Goal: Information Seeking & Learning: Compare options

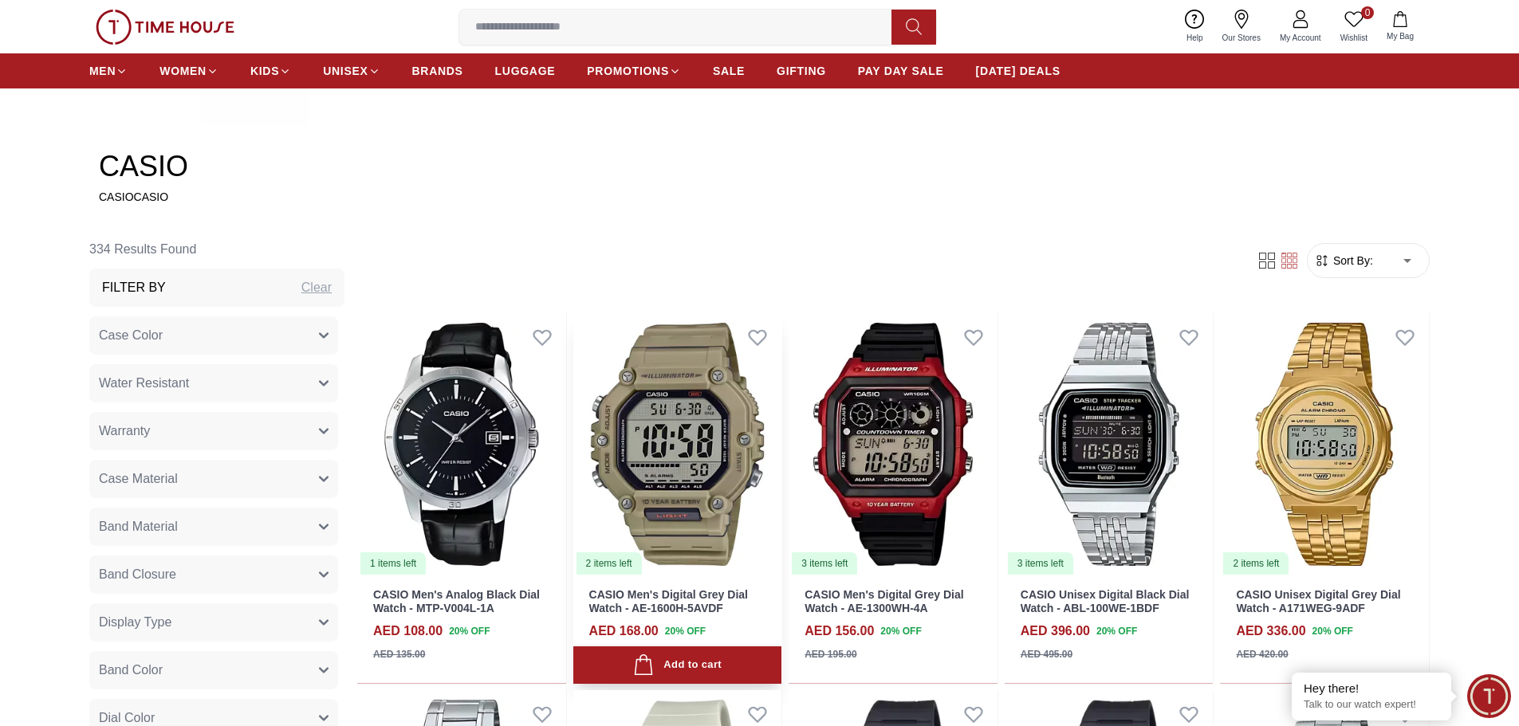
scroll to position [797, 0]
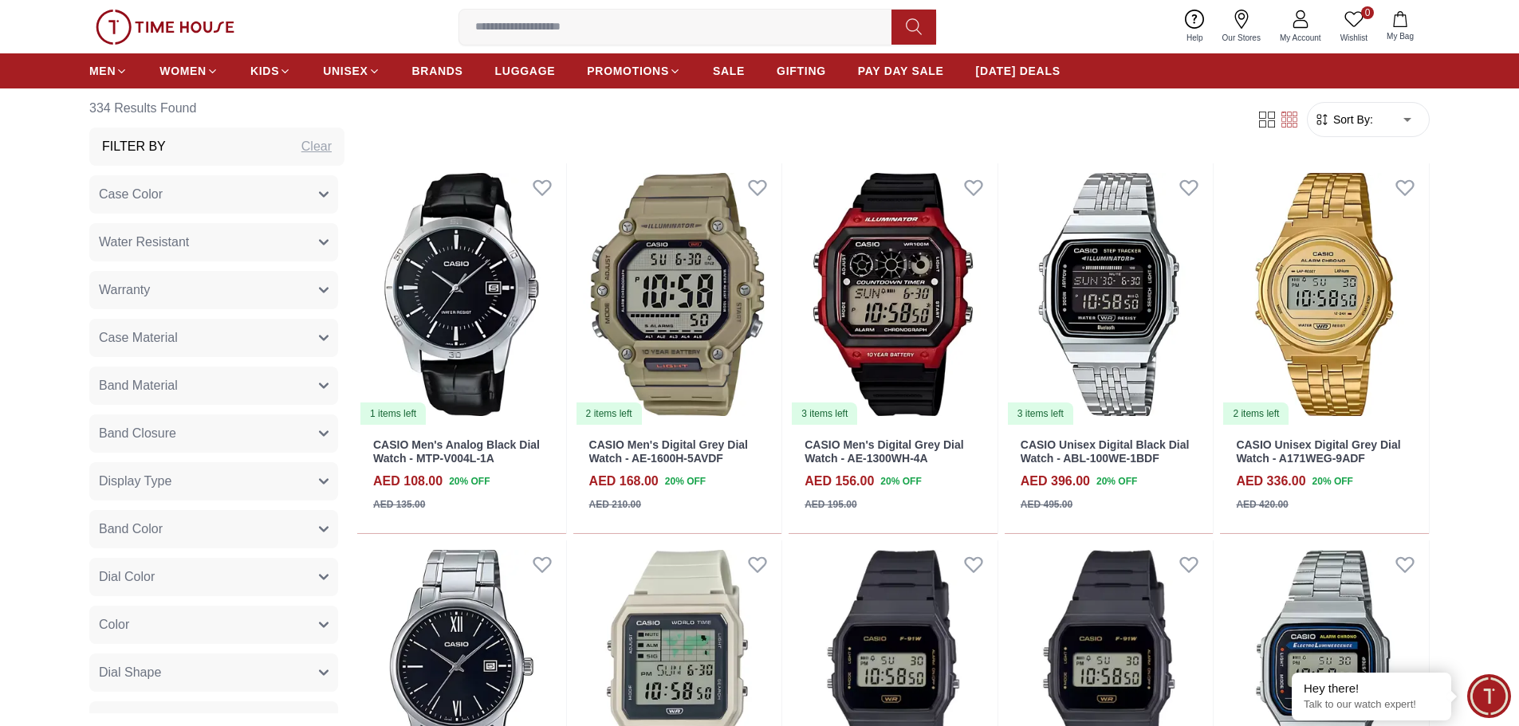
click at [208, 490] on button "Display Type" at bounding box center [213, 481] width 249 height 38
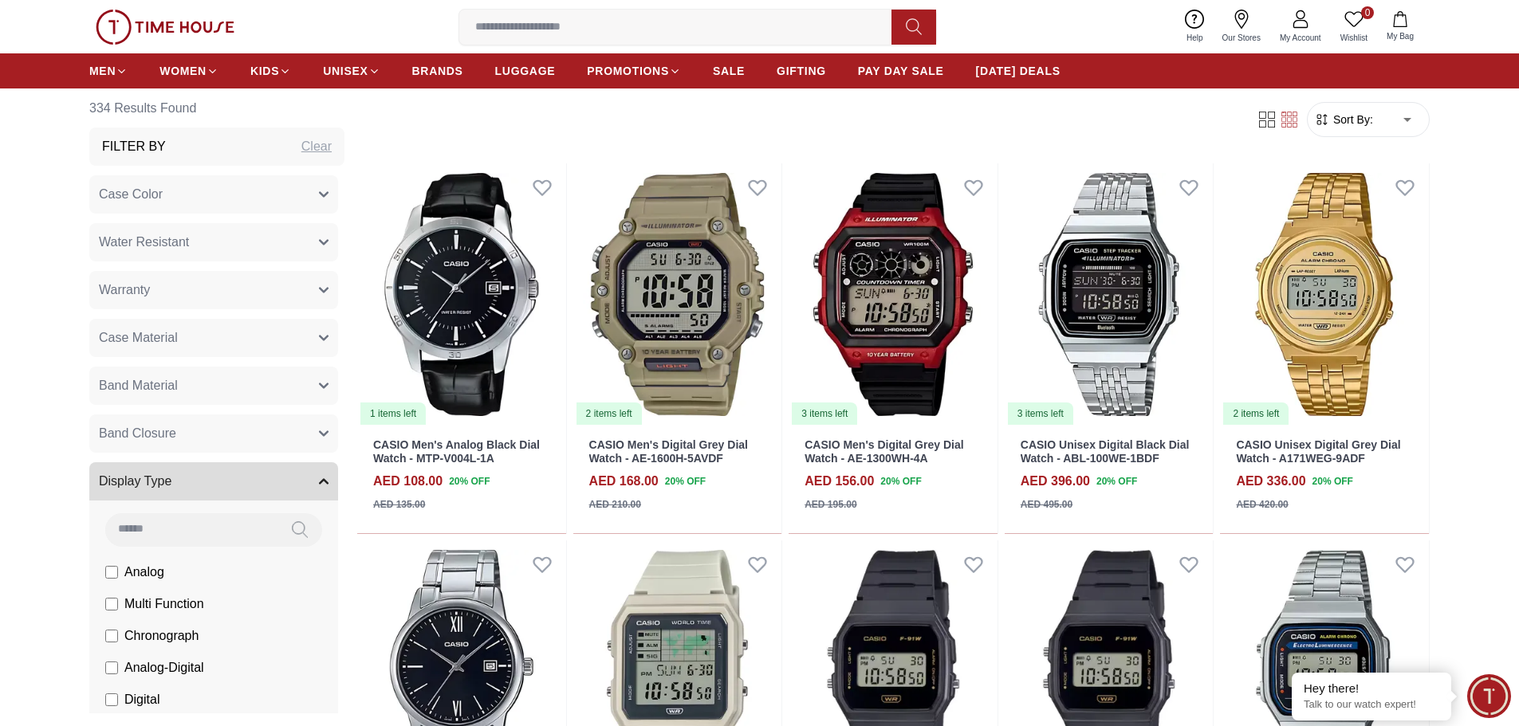
click at [149, 694] on span "Digital" at bounding box center [141, 699] width 35 height 19
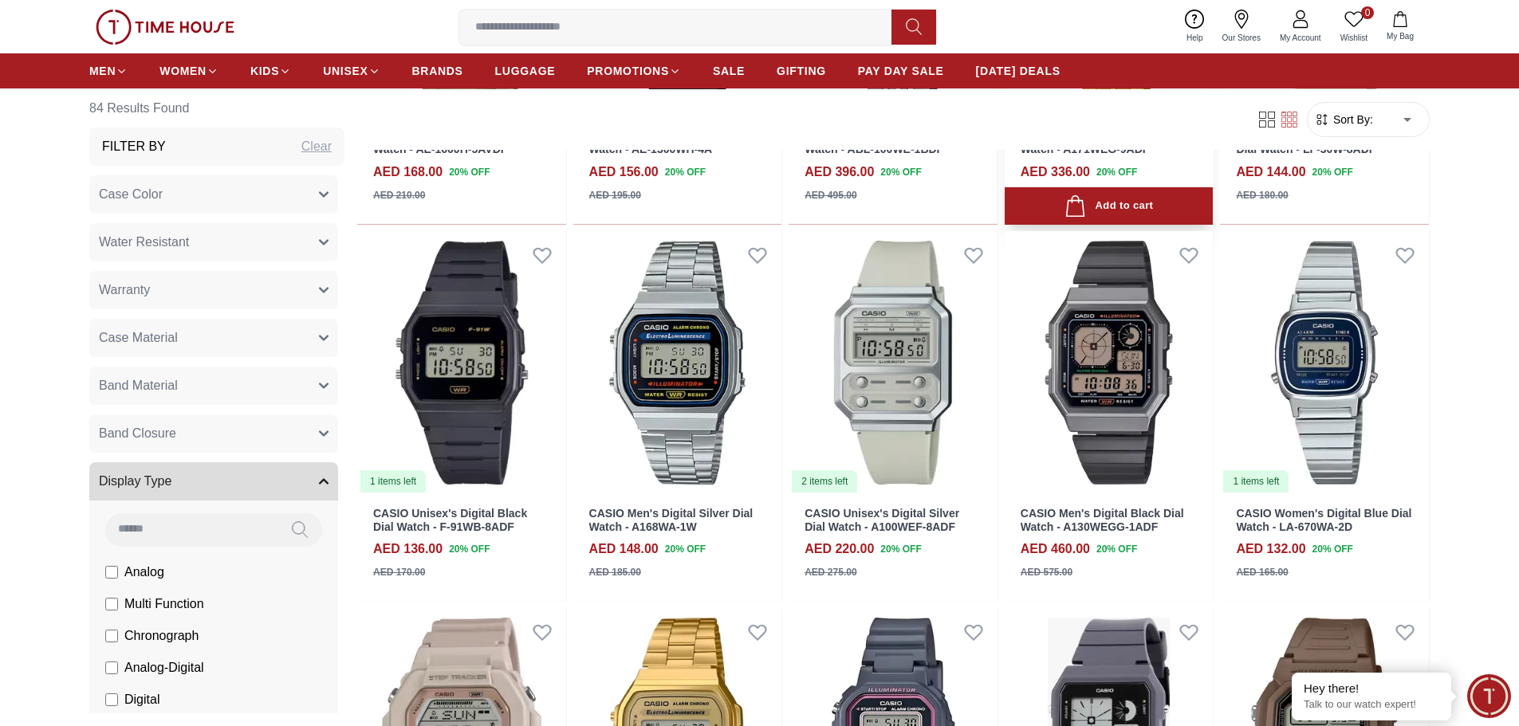
scroll to position [1116, 0]
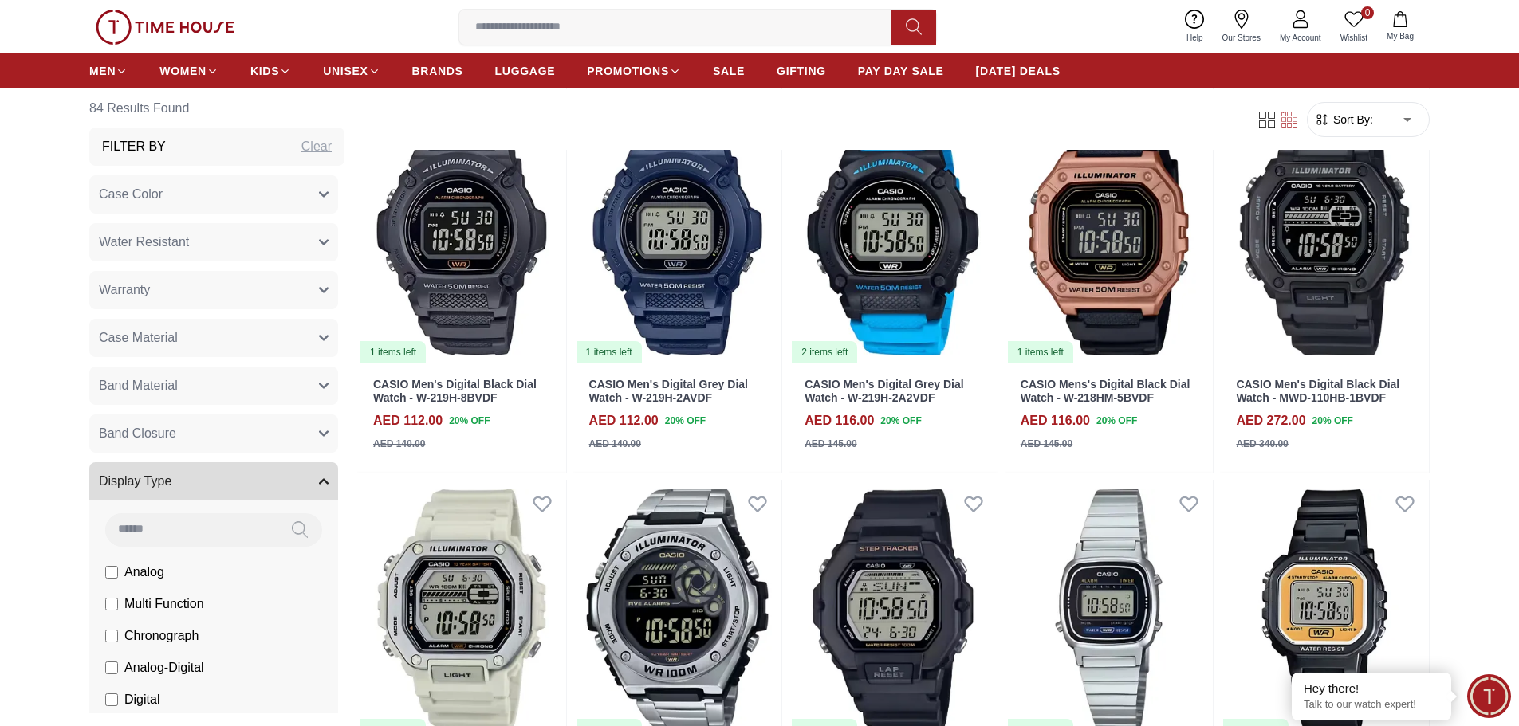
scroll to position [2791, 0]
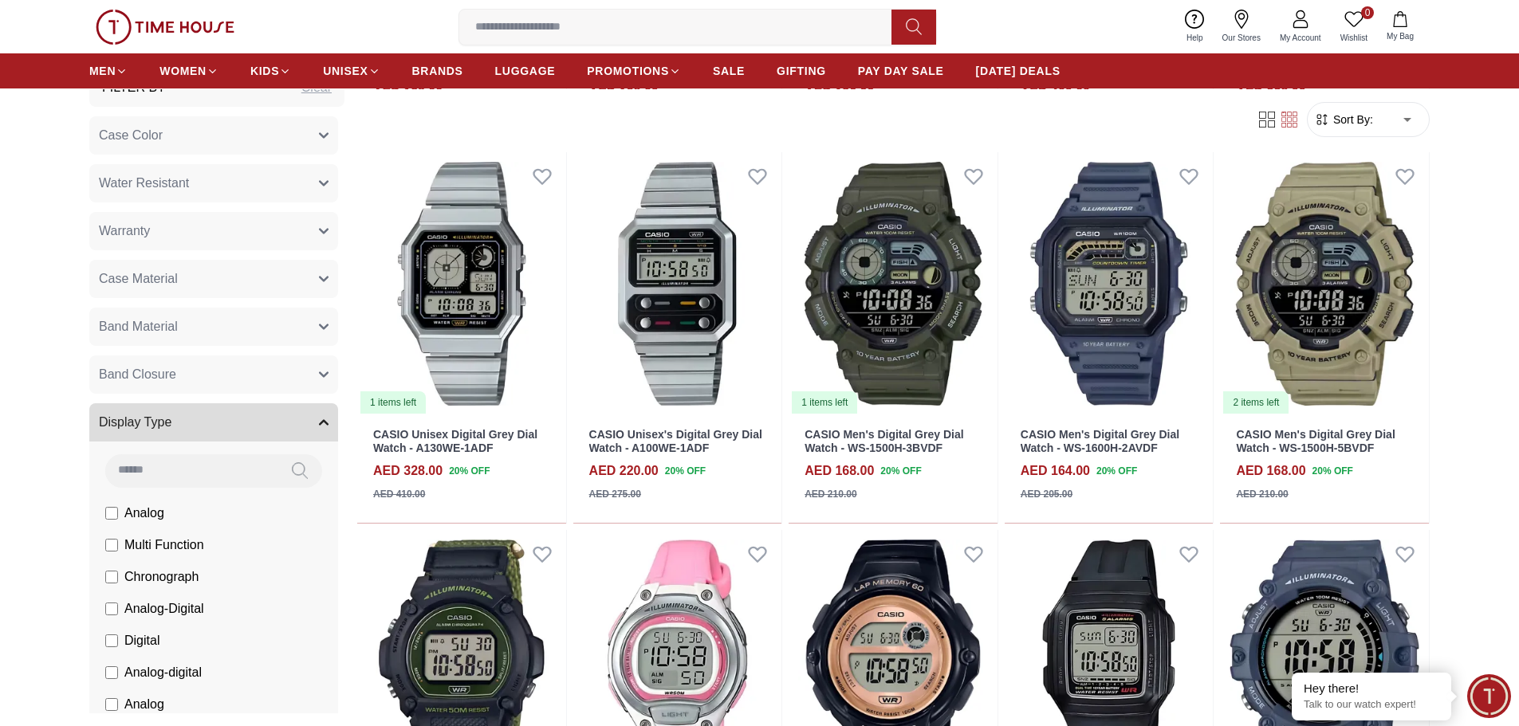
scroll to position [159, 0]
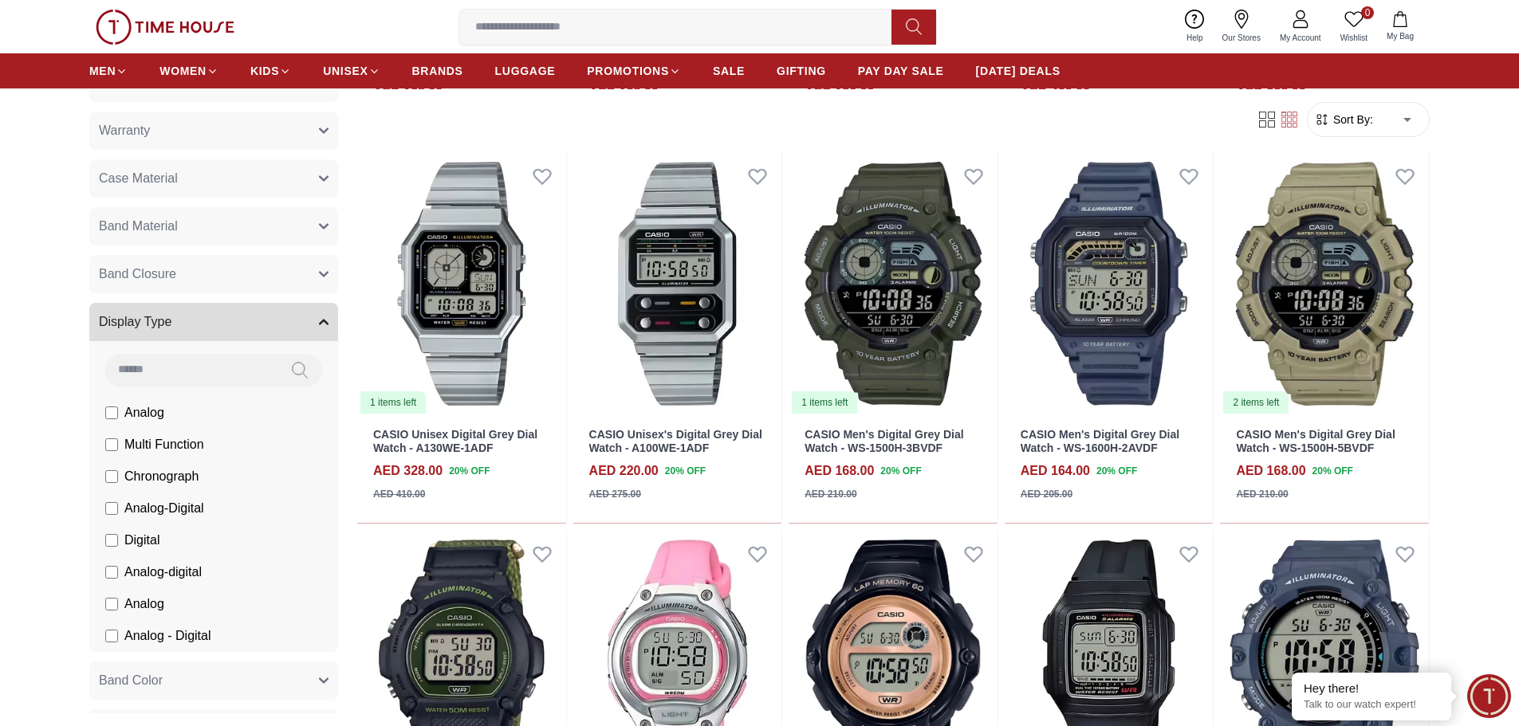
click at [178, 219] on button "Band Material" at bounding box center [213, 226] width 249 height 38
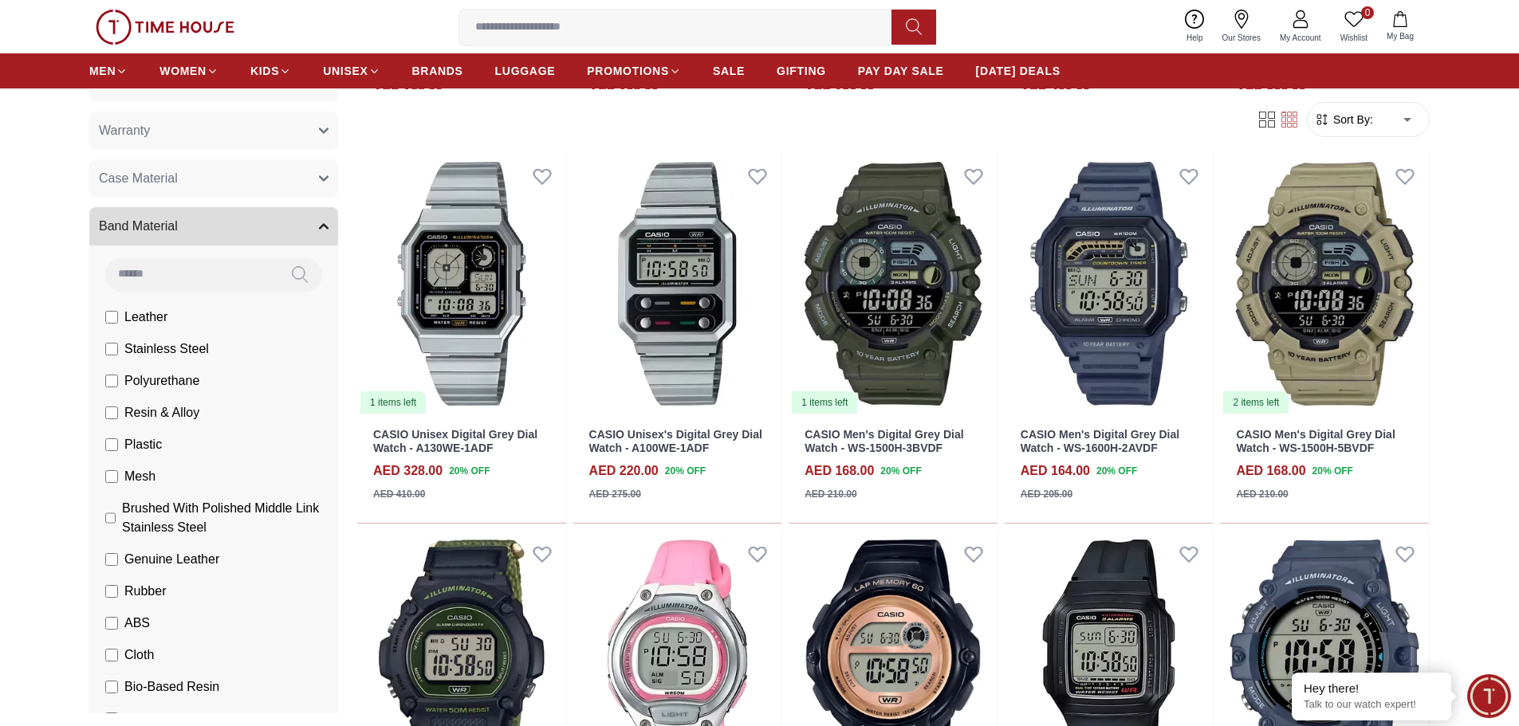
click at [178, 219] on button "Band Material" at bounding box center [213, 226] width 249 height 38
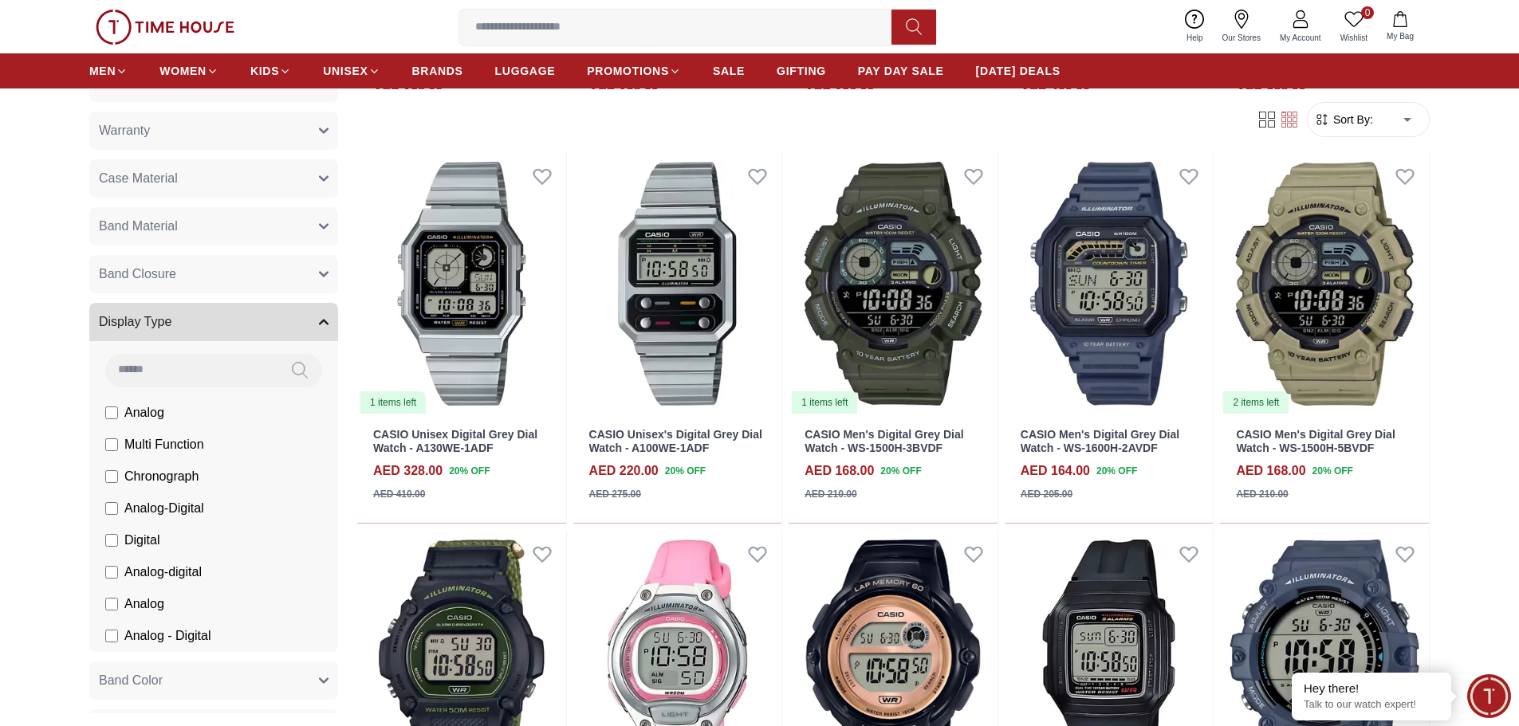
click at [175, 270] on span "Band Closure" at bounding box center [137, 274] width 77 height 19
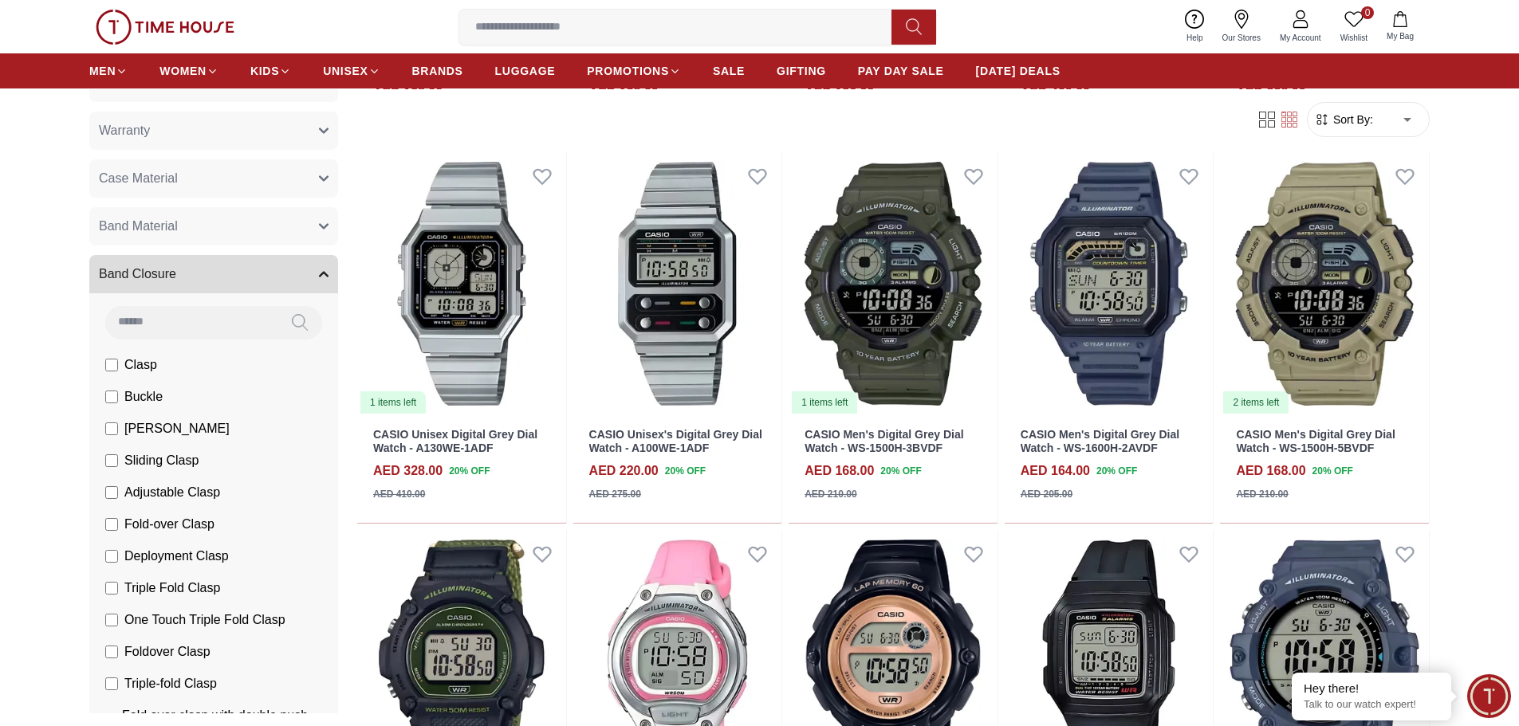
click at [175, 271] on span "Band Closure" at bounding box center [137, 274] width 77 height 19
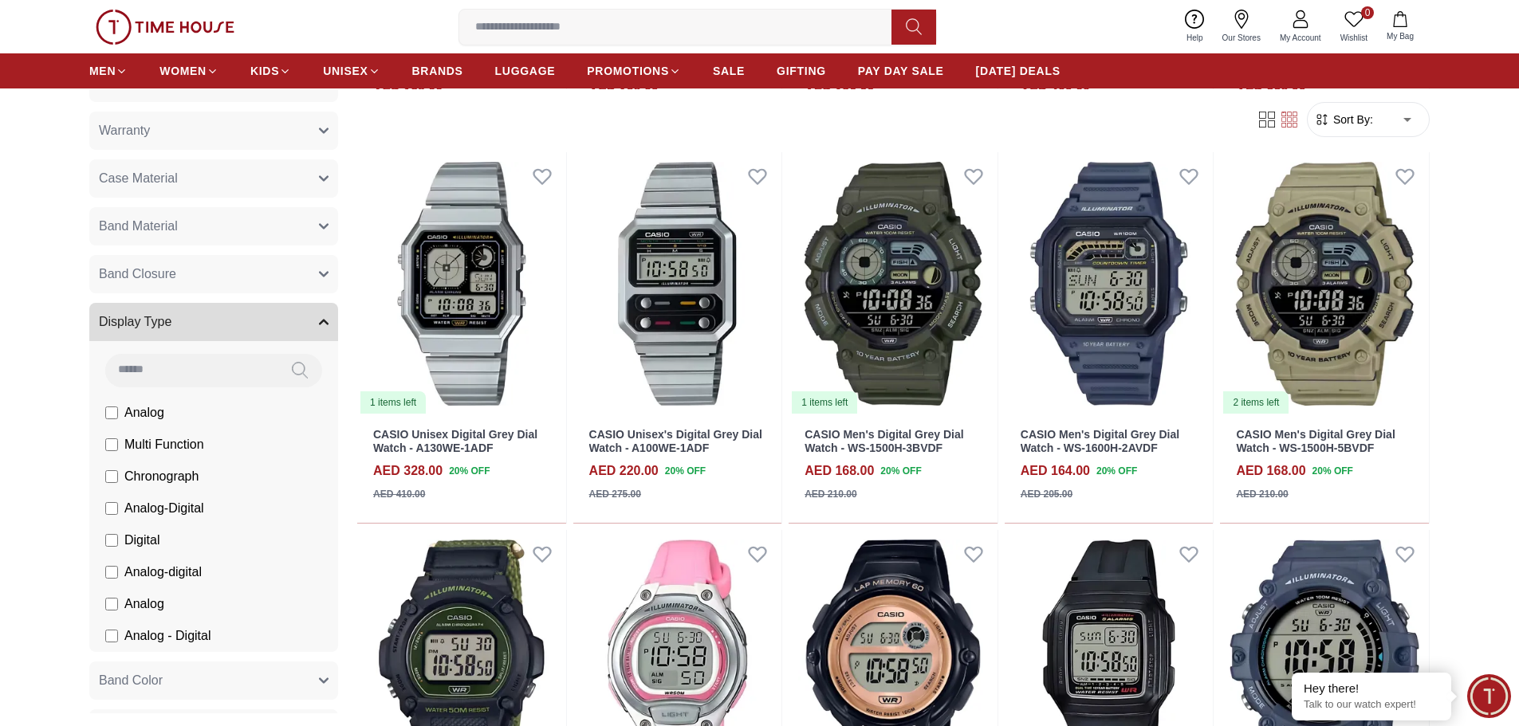
scroll to position [0, 0]
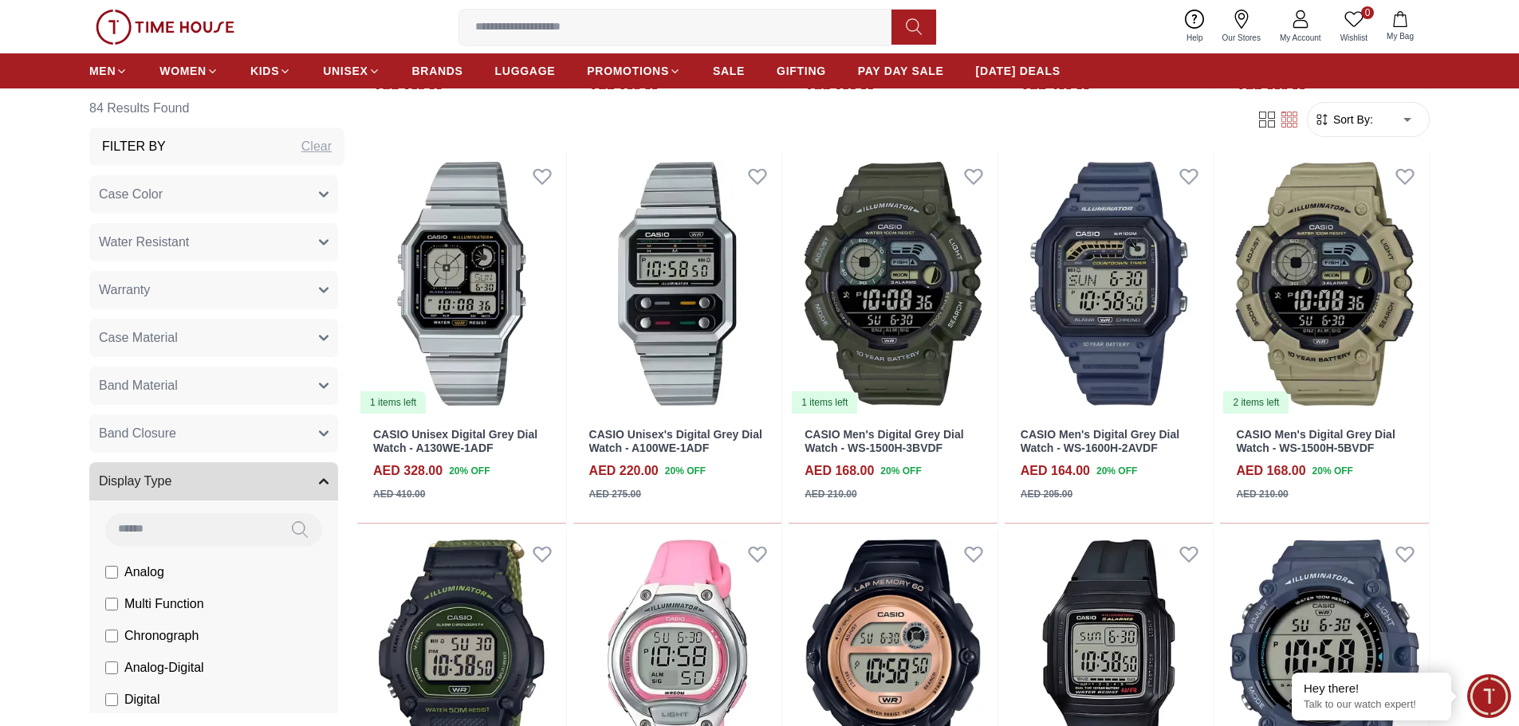
click at [225, 246] on button "Water Resistant" at bounding box center [213, 242] width 249 height 38
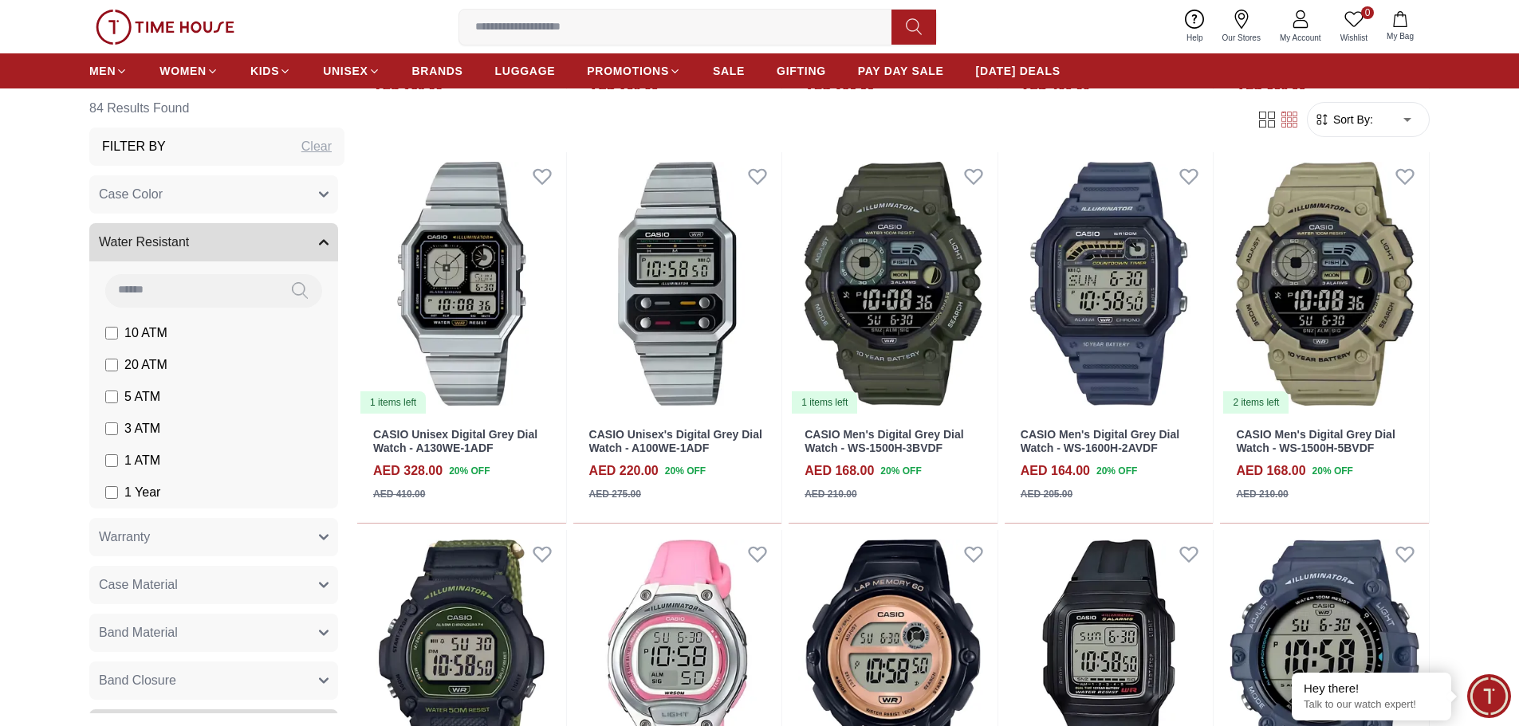
click at [225, 246] on button "Water Resistant" at bounding box center [213, 242] width 249 height 38
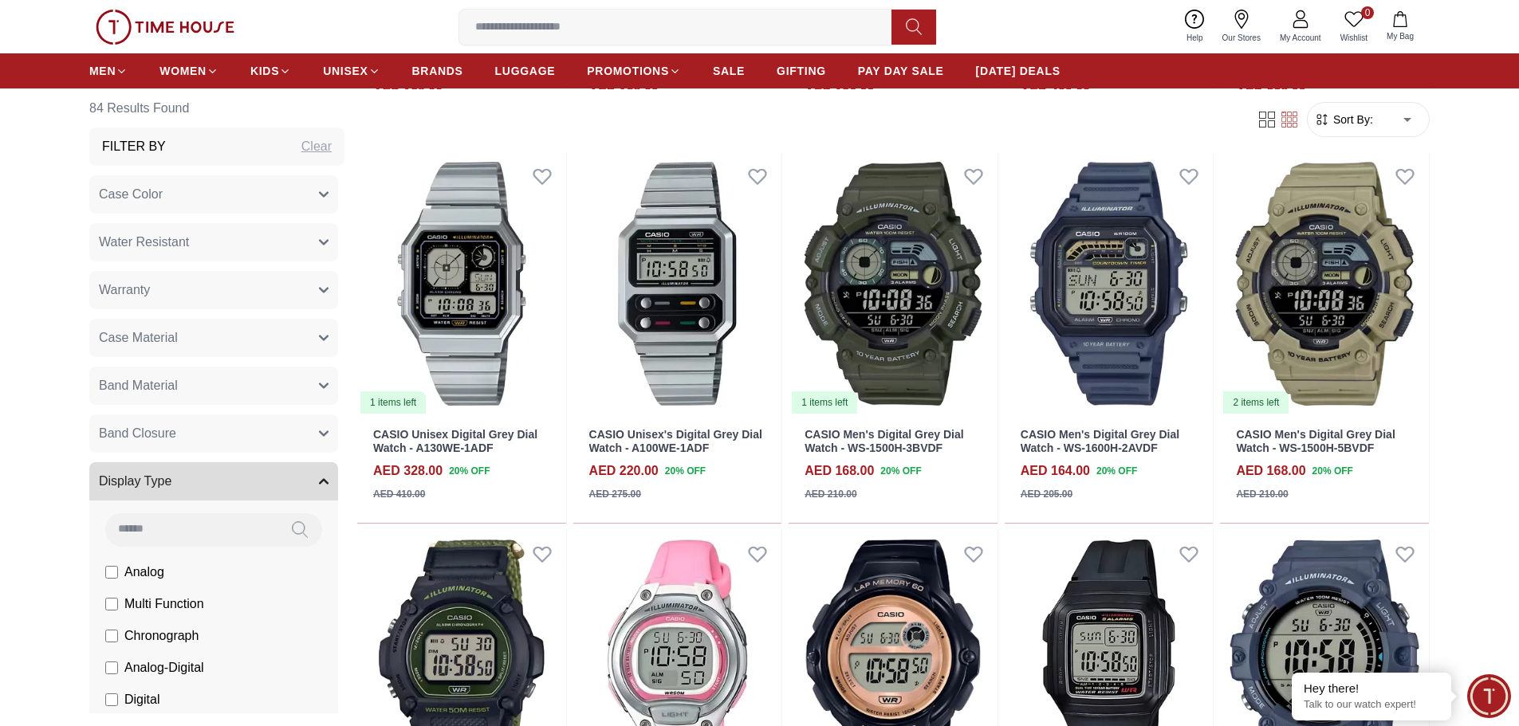
click at [231, 203] on button "Case Color" at bounding box center [213, 194] width 249 height 38
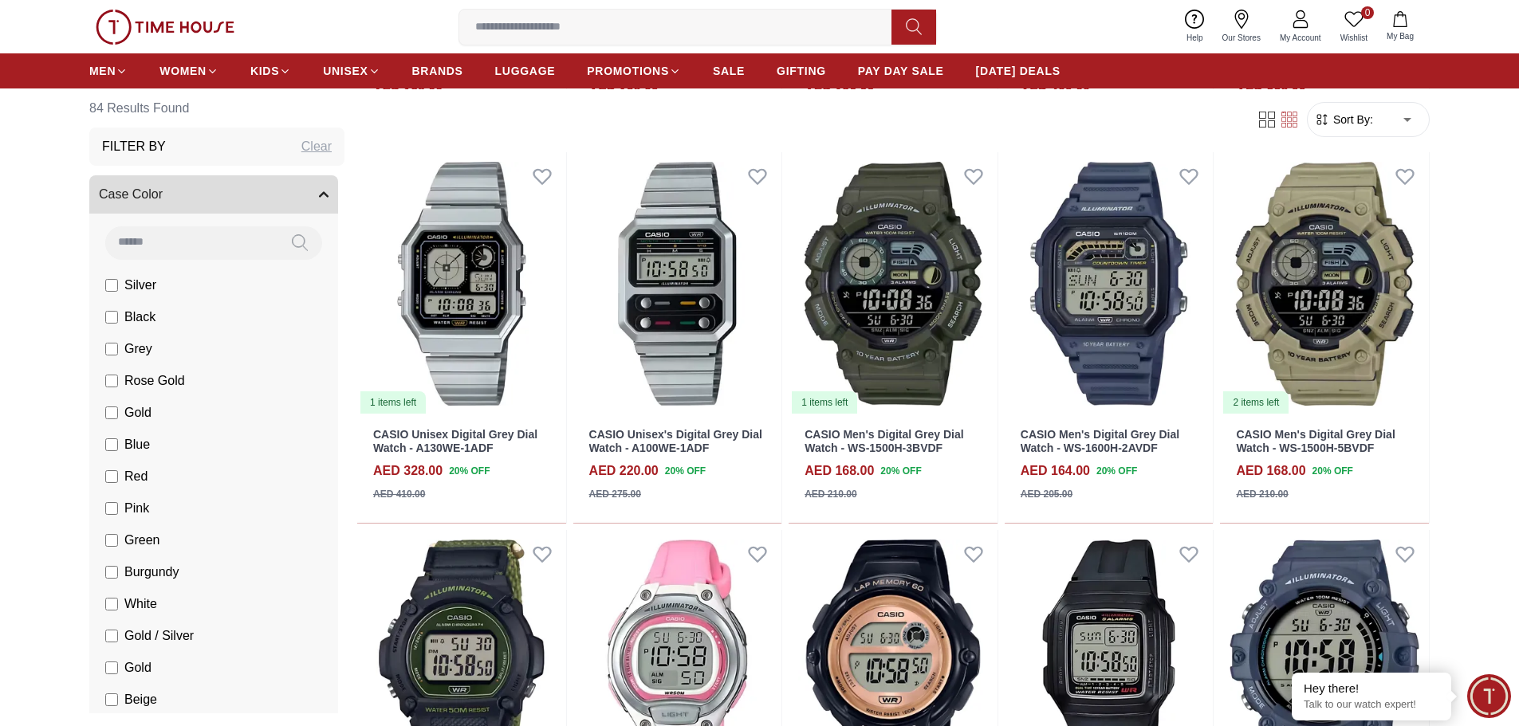
click at [231, 203] on button "Case Color" at bounding box center [213, 194] width 249 height 38
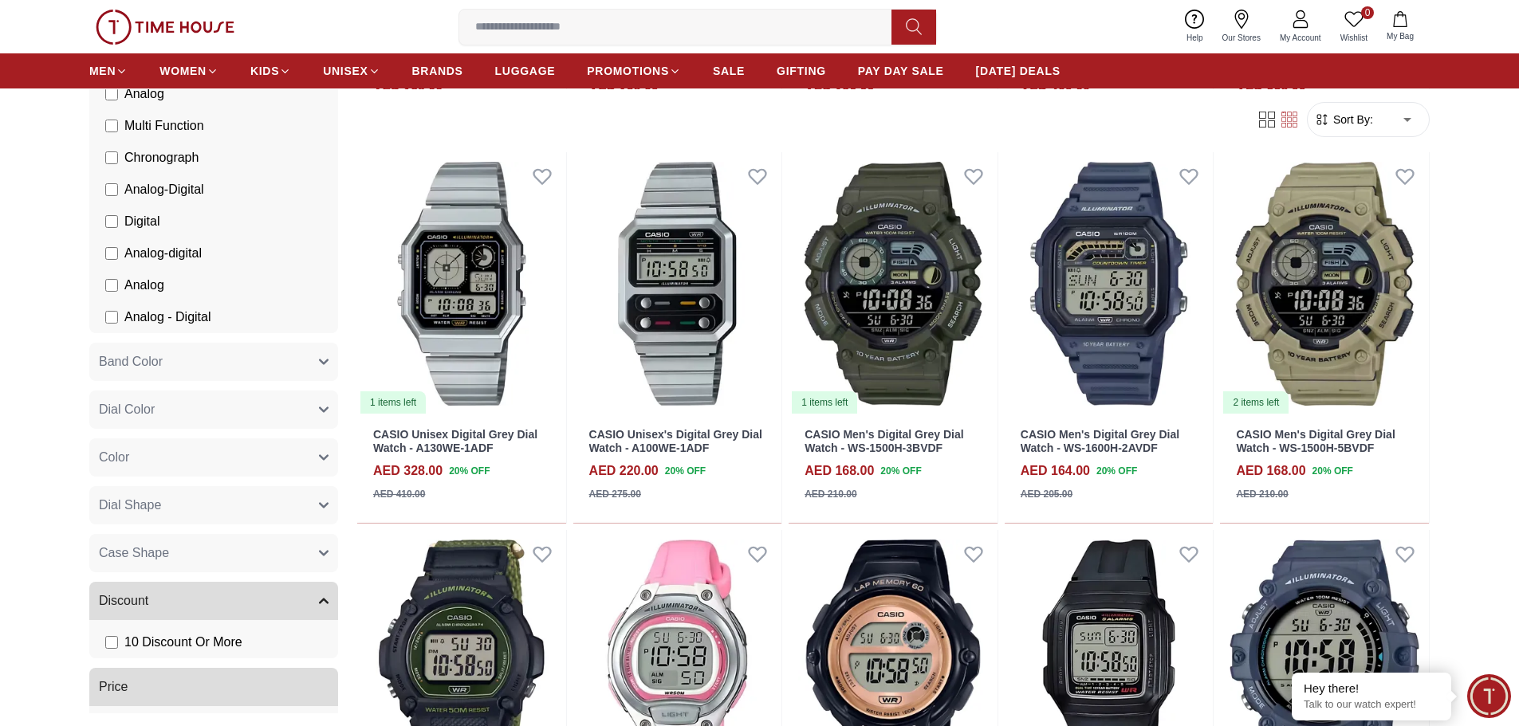
scroll to position [568, 0]
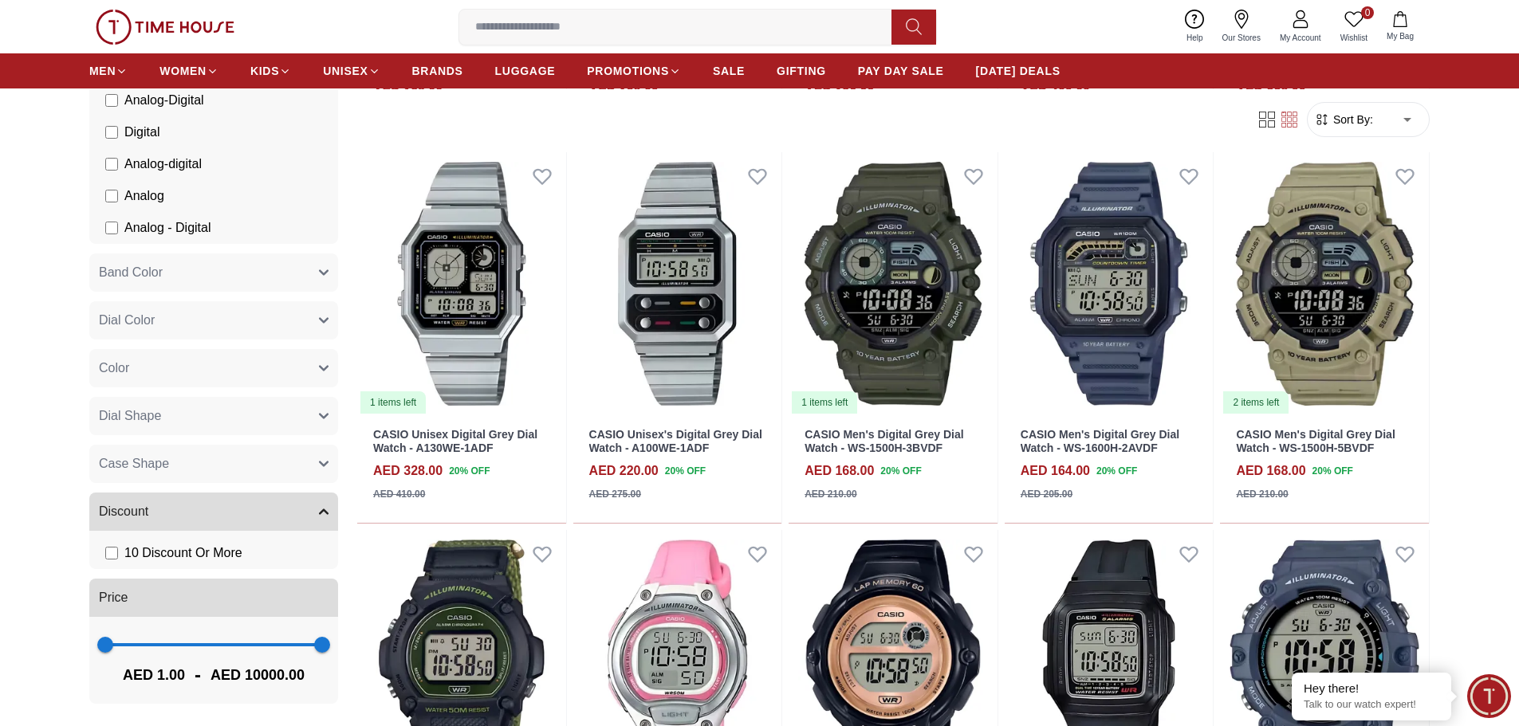
click at [228, 418] on button "Dial Shape" at bounding box center [213, 416] width 249 height 38
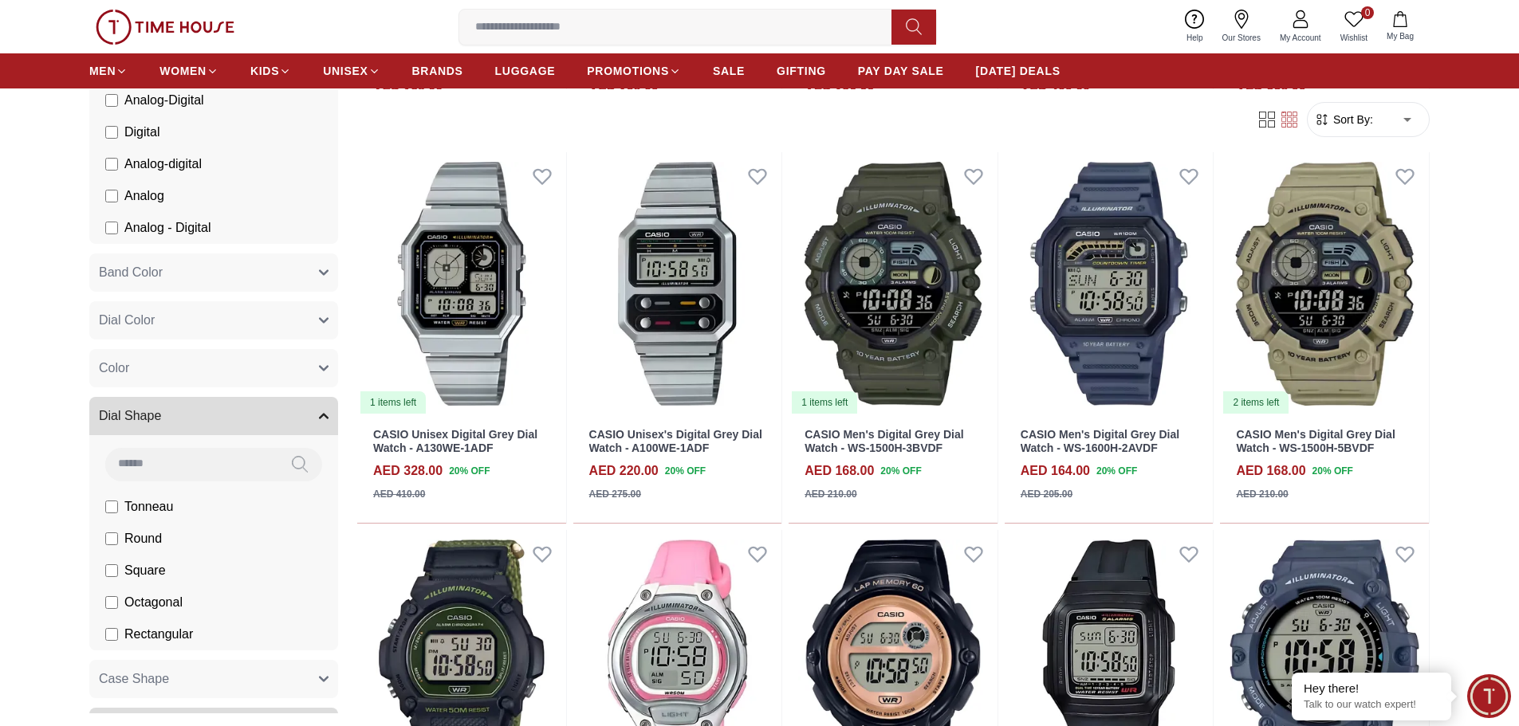
click at [157, 574] on span "Square" at bounding box center [144, 570] width 41 height 19
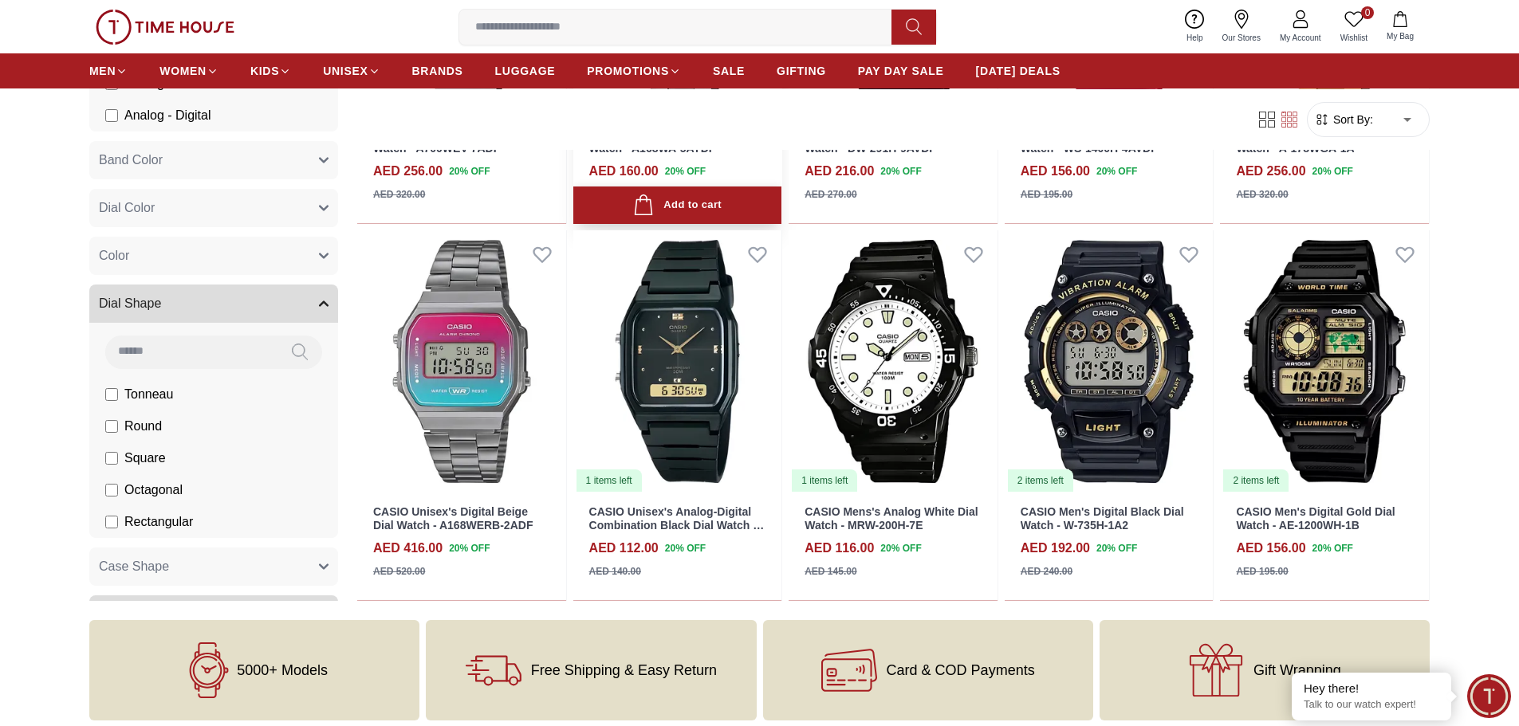
scroll to position [1869, 0]
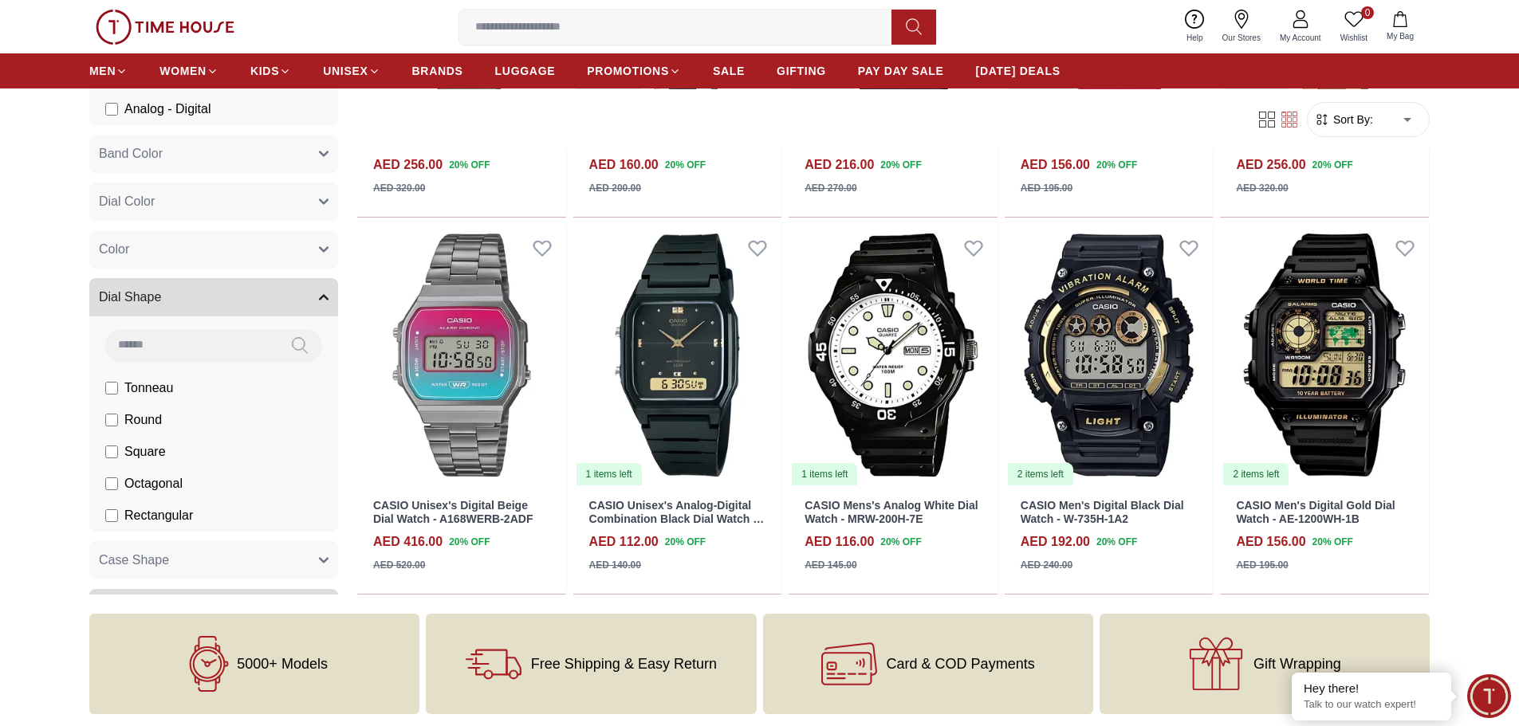
click at [145, 454] on span "Square" at bounding box center [144, 452] width 41 height 19
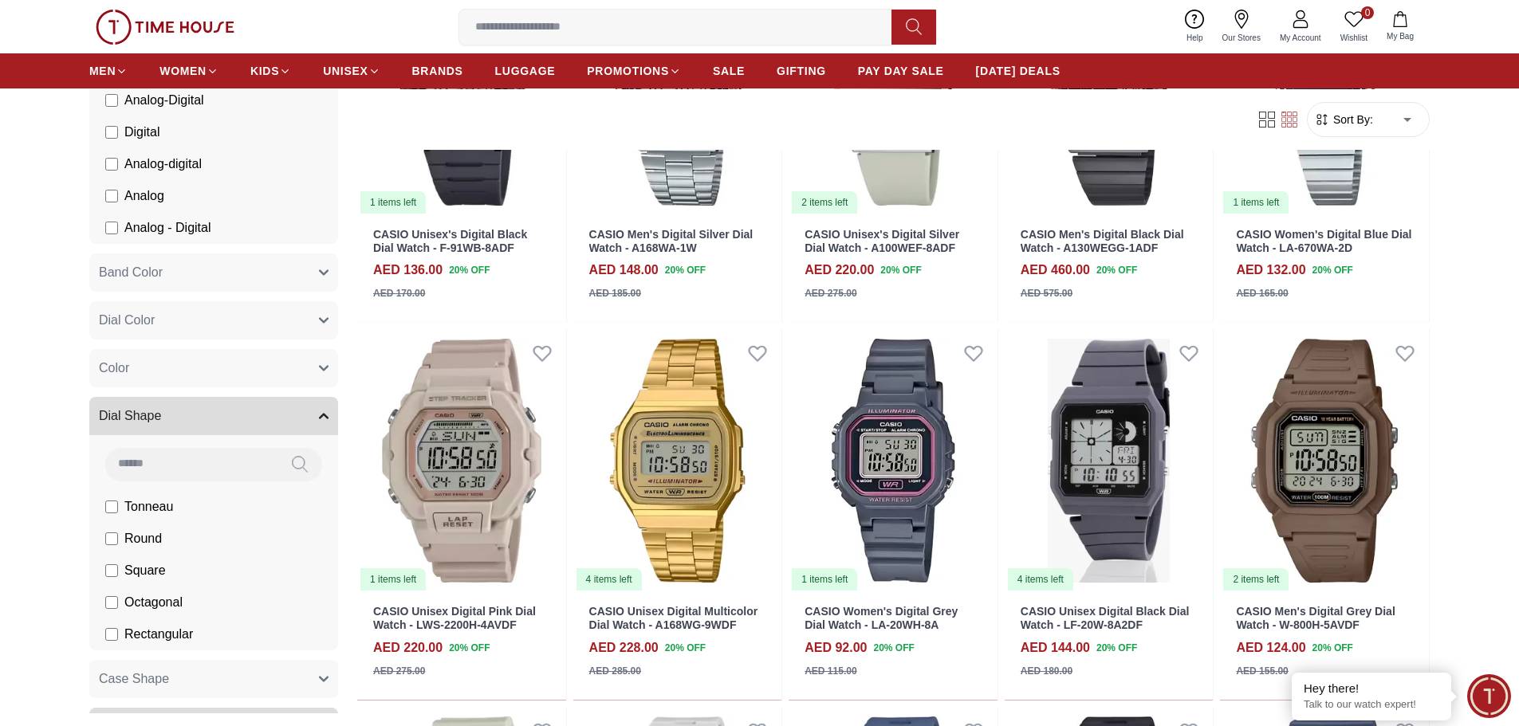
scroll to position [1869, 0]
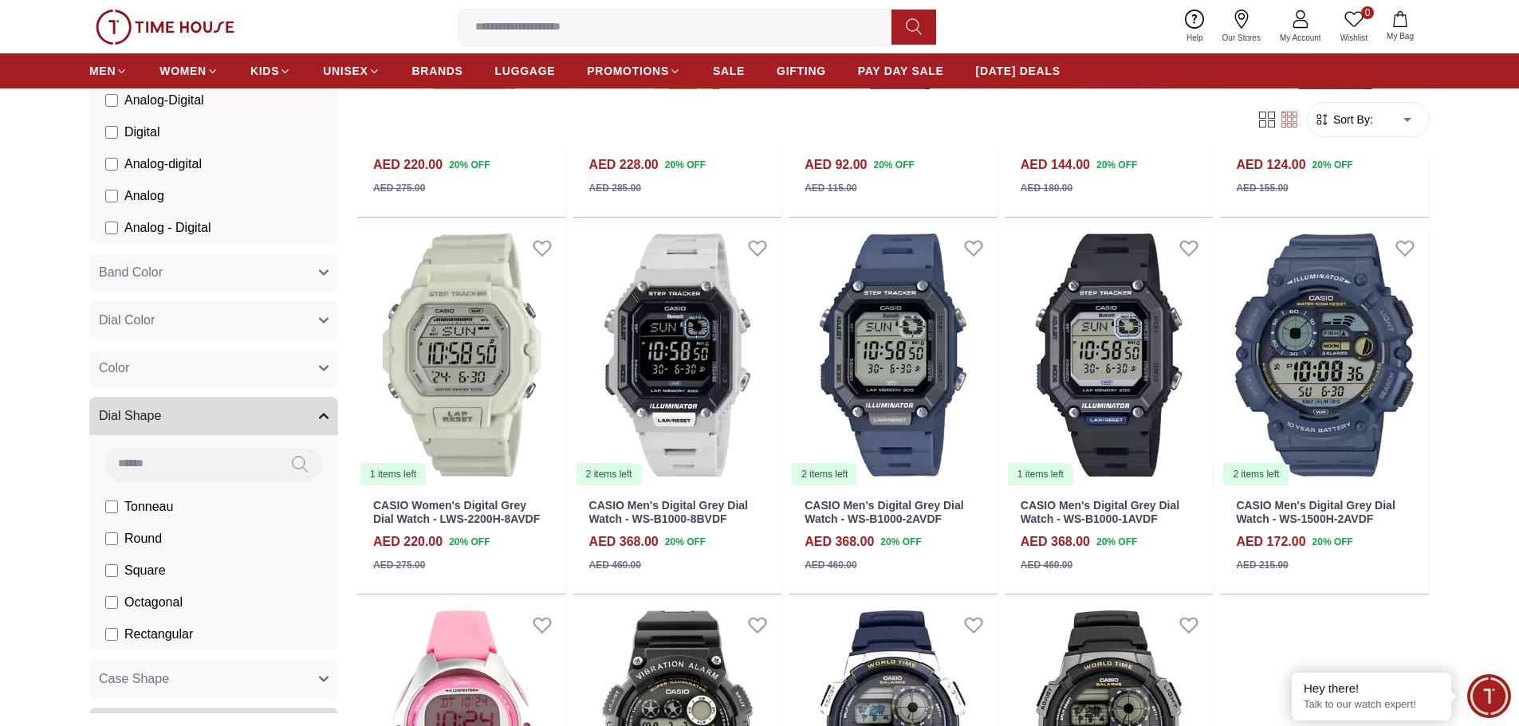
click at [155, 630] on span "Rectangular" at bounding box center [158, 634] width 69 height 19
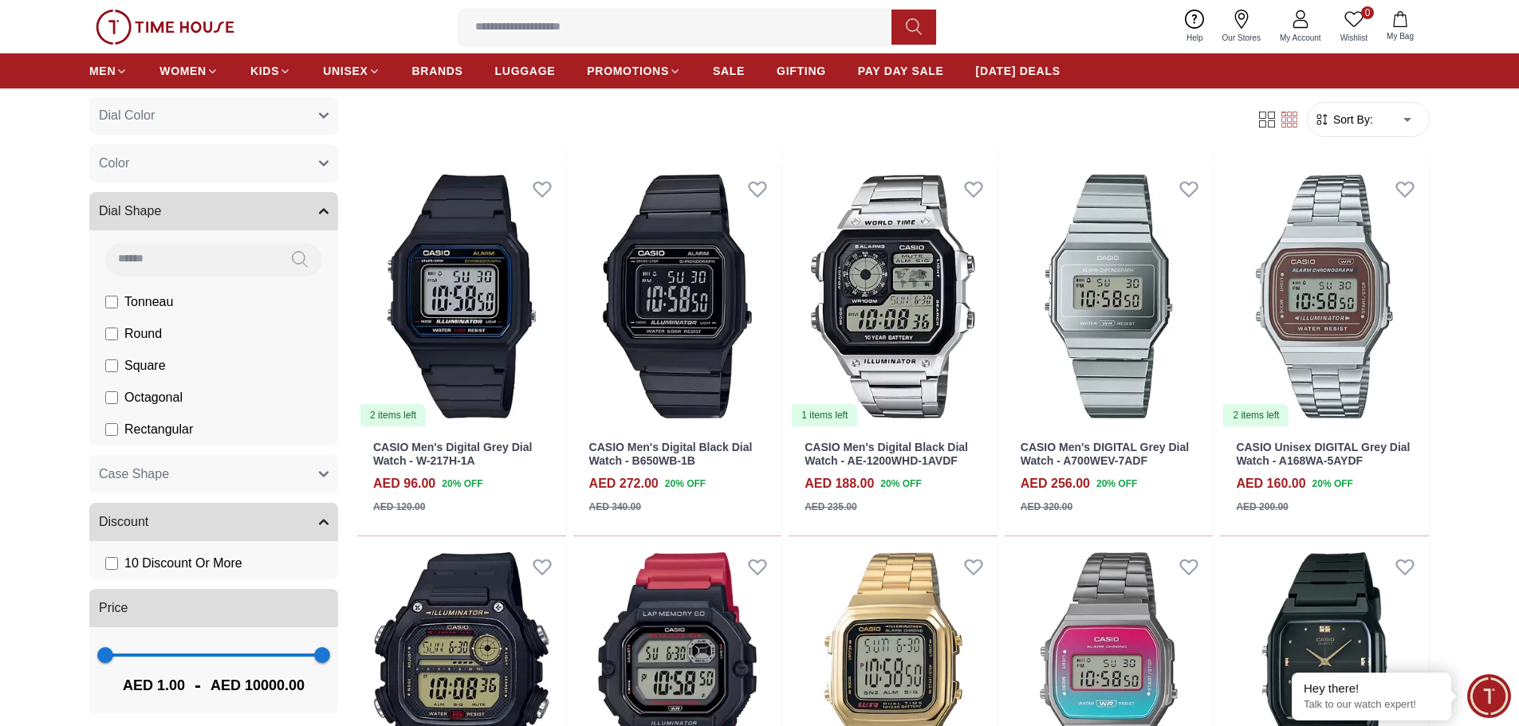
scroll to position [783, 0]
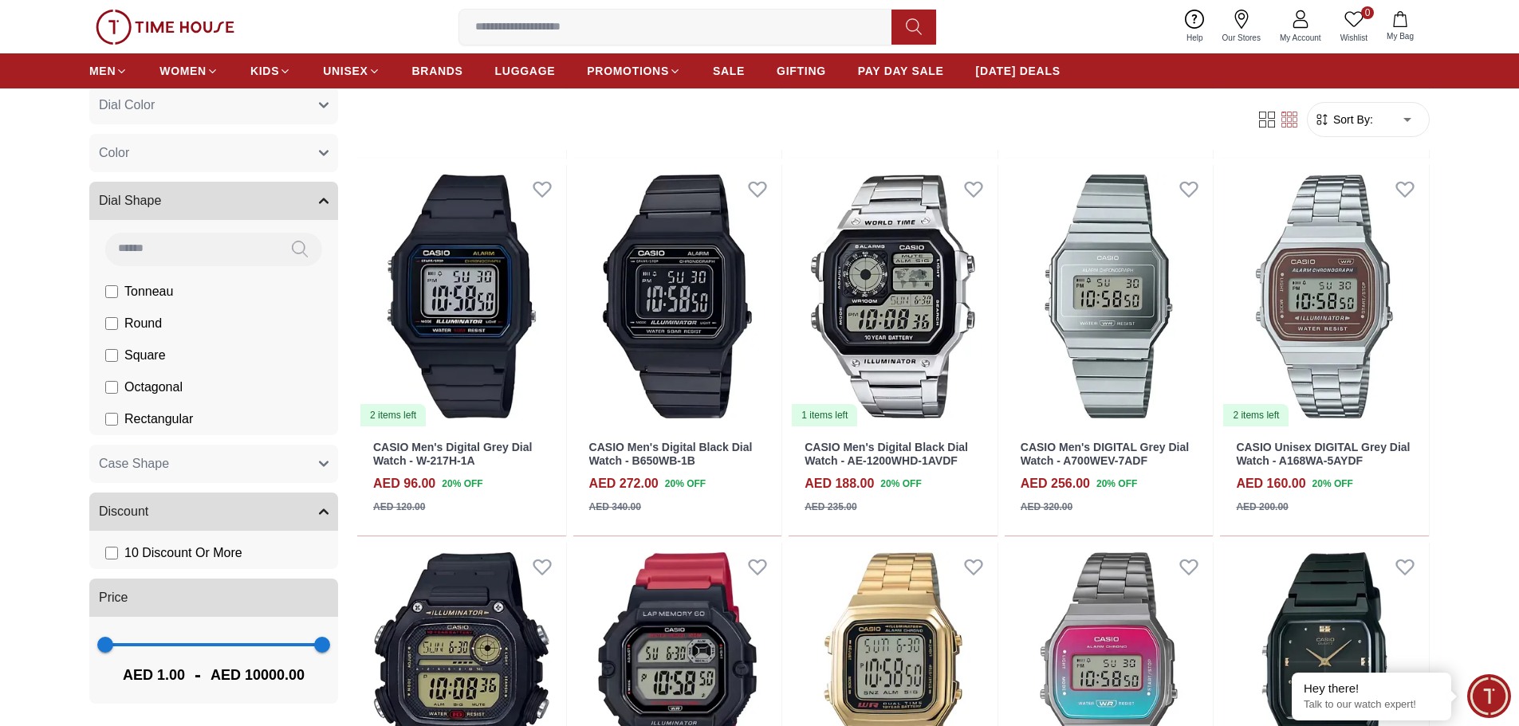
click at [153, 393] on span "Octagonal" at bounding box center [153, 387] width 58 height 19
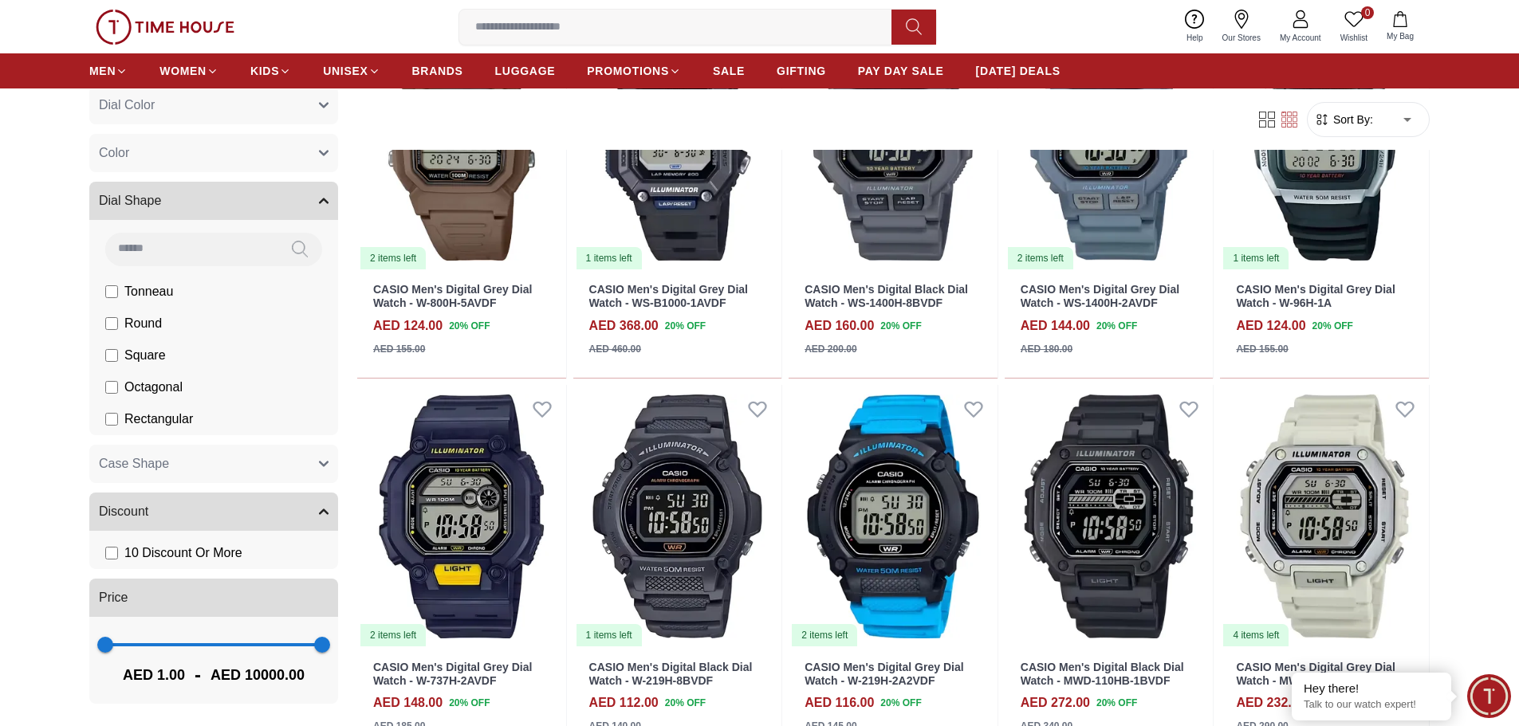
scroll to position [753, 0]
